Goal: Task Accomplishment & Management: Use online tool/utility

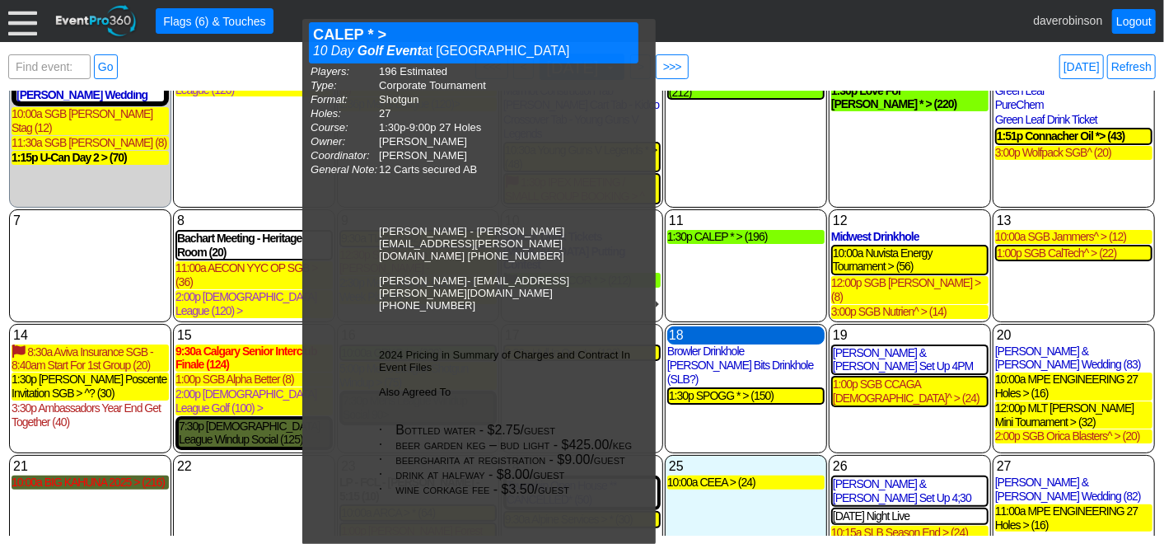
scroll to position [128, 0]
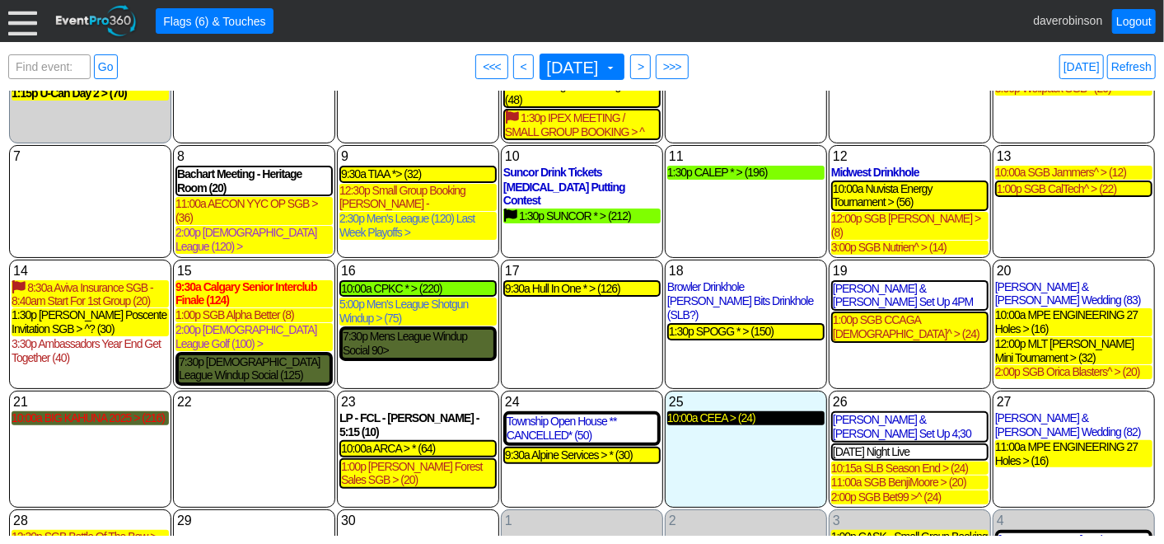
click at [725, 411] on div "10:00a CEEA > (24)" at bounding box center [745, 418] width 157 height 14
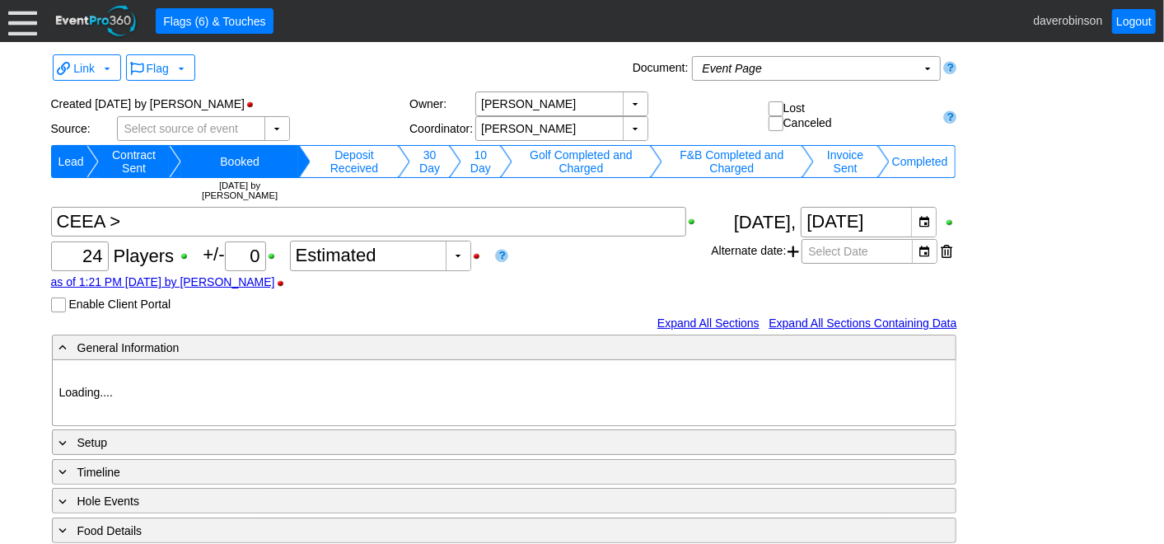
type input "Heritage Pointe Golf Club"
type input "Corporate Tournament"
type input "Scramble"
type input "Black"
type input "Red"
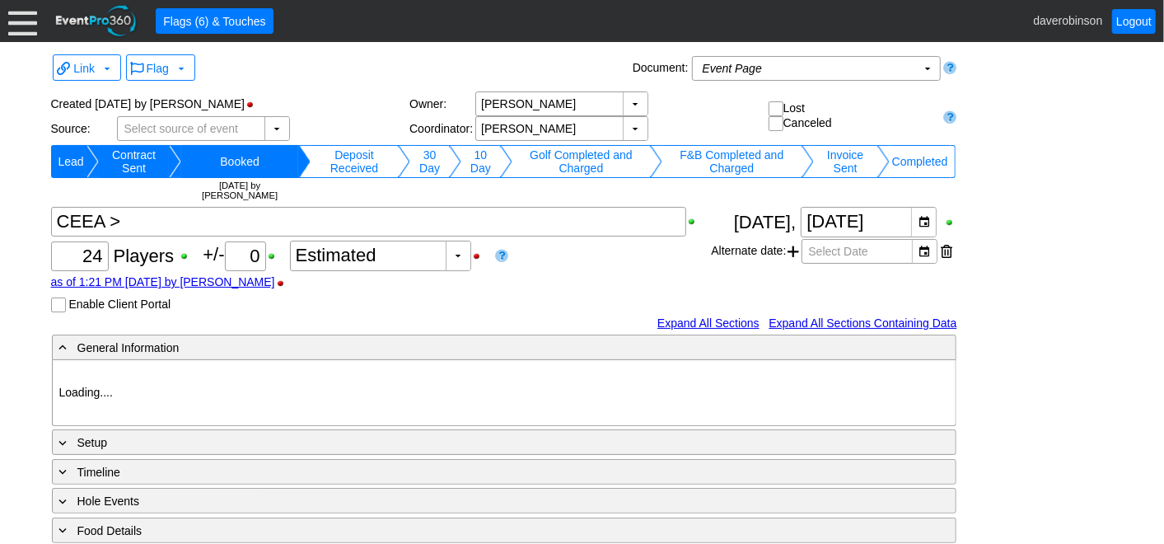
type input "1127815"
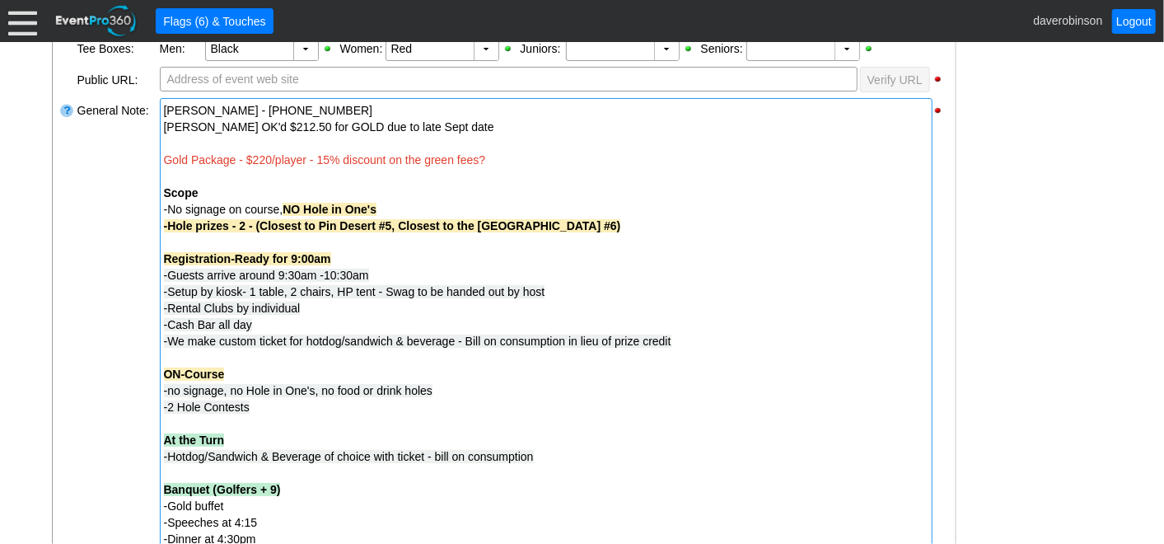
scroll to position [98, 0]
